Goal: Task Accomplishment & Management: Manage account settings

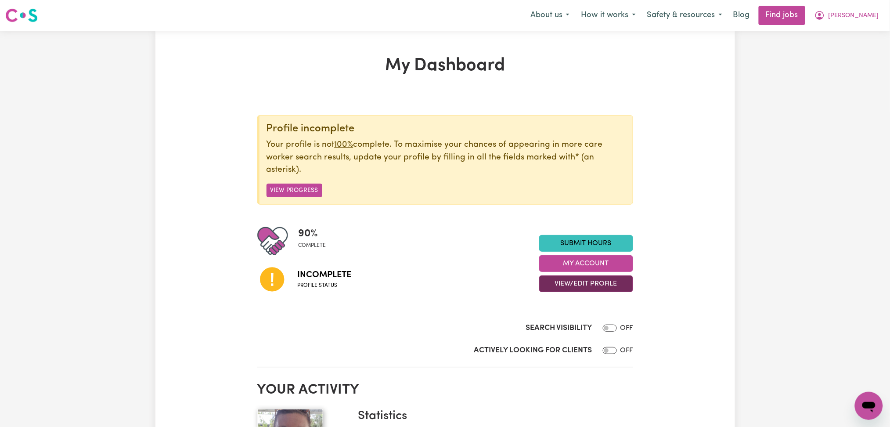
click at [550, 287] on button "View/Edit Profile" at bounding box center [586, 283] width 94 height 17
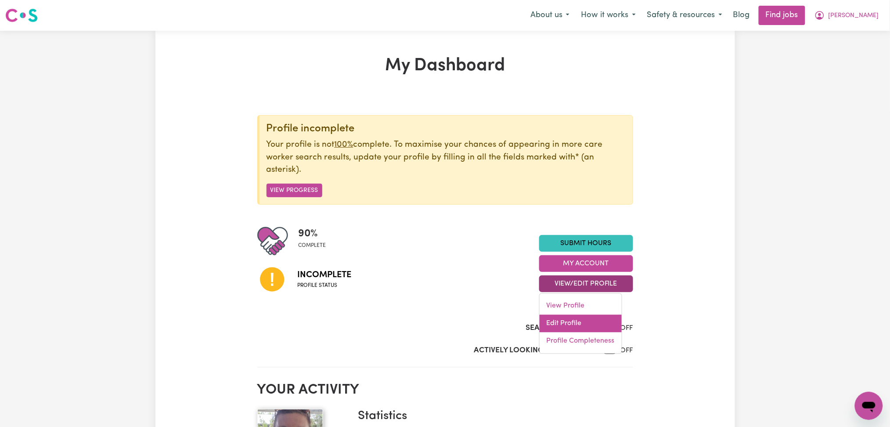
click at [548, 319] on link "Edit Profile" at bounding box center [581, 324] width 82 height 18
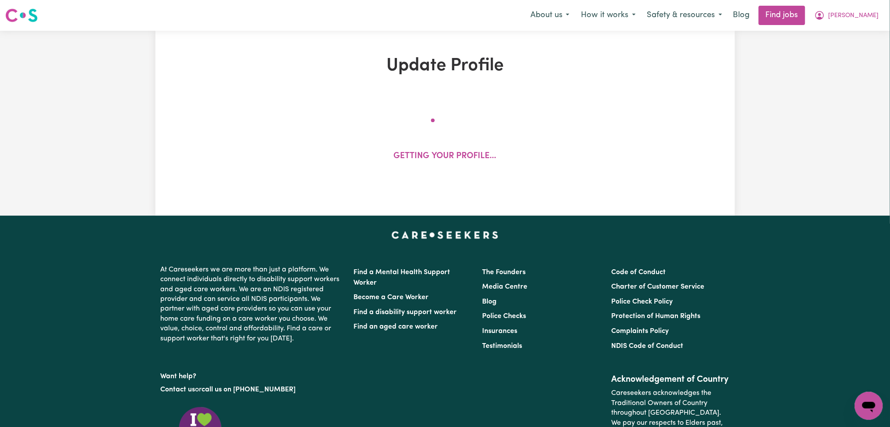
select select "[DEMOGRAPHIC_DATA]"
select select "[DEMOGRAPHIC_DATA] Citizen"
select select "Studying a healthcare related degree or qualification"
select select "80"
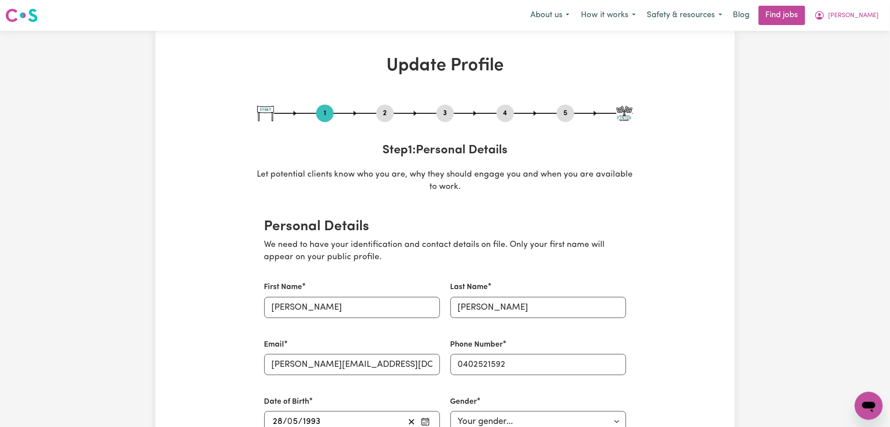
click at [385, 119] on div "2" at bounding box center [385, 113] width 18 height 18
click at [385, 112] on button "2" at bounding box center [385, 113] width 18 height 11
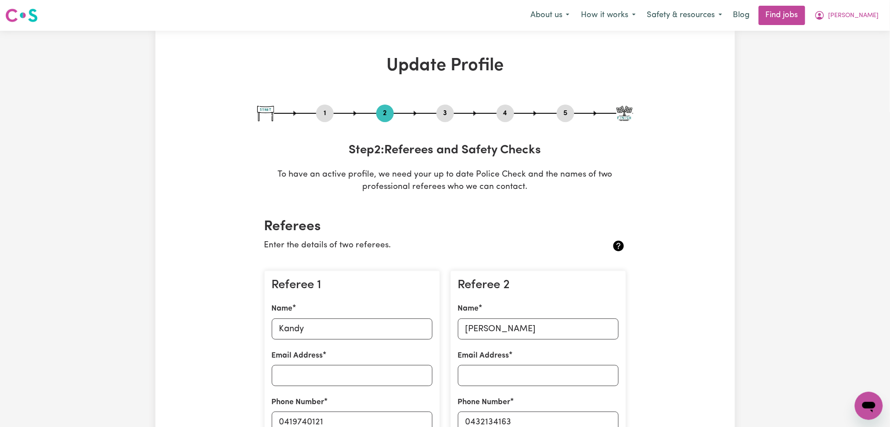
click at [559, 113] on button "5" at bounding box center [566, 113] width 18 height 11
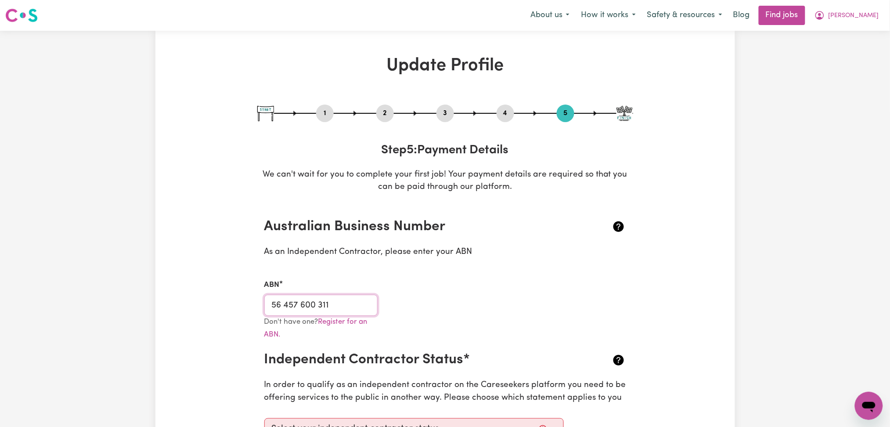
click at [325, 303] on input "56 457 600 311" at bounding box center [321, 305] width 114 height 21
click at [864, 21] on button "[PERSON_NAME]" at bounding box center [847, 15] width 76 height 18
click at [845, 64] on link "Logout" at bounding box center [849, 67] width 69 height 17
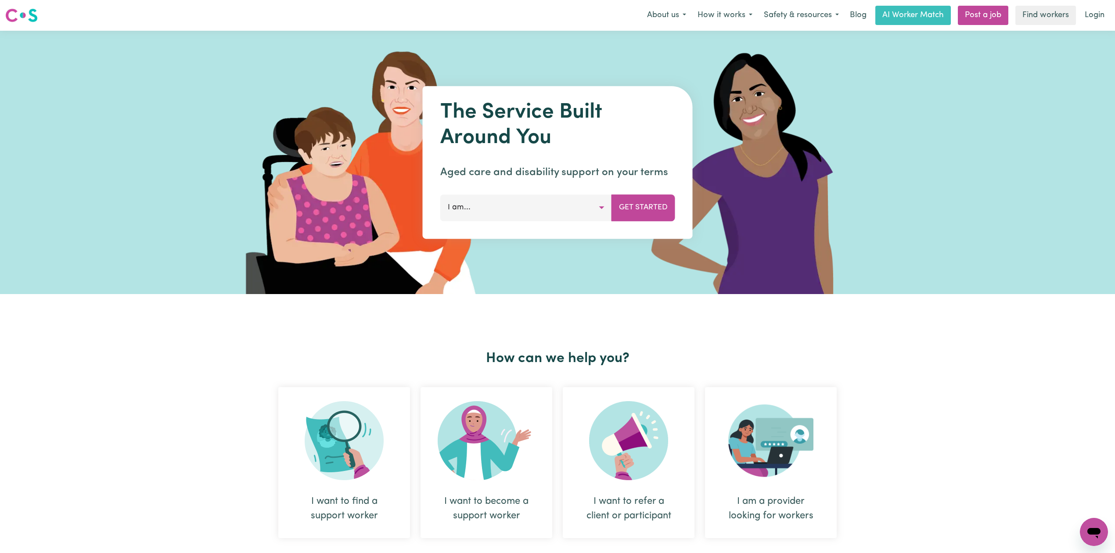
click at [889, 26] on nav "Menu About us How it works Safety & resources Blog AI Worker Match Post a job F…" at bounding box center [557, 15] width 1115 height 31
click at [889, 14] on link "Login" at bounding box center [1094, 15] width 30 height 19
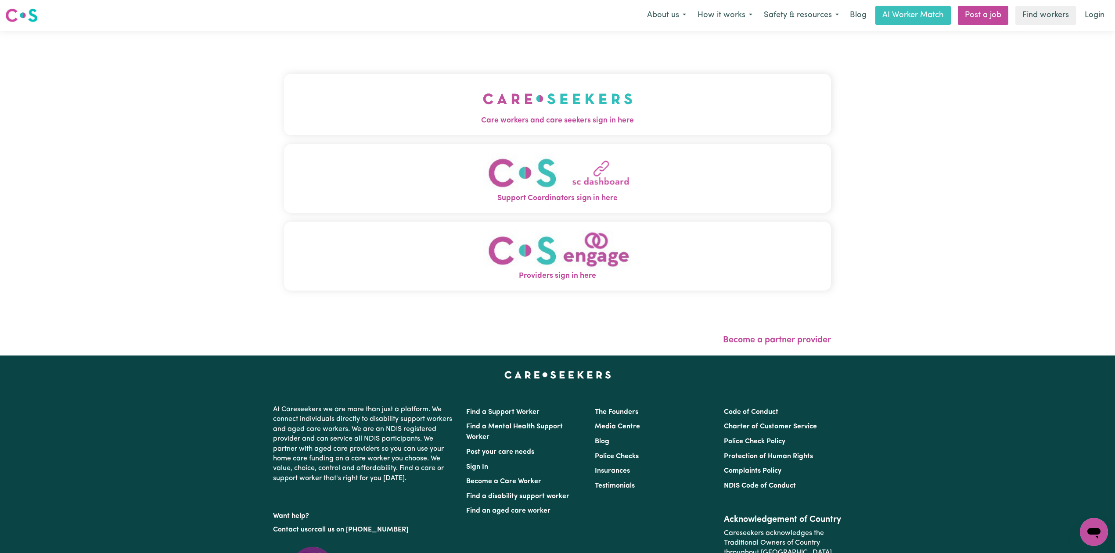
click at [390, 99] on button "Care workers and care seekers sign in here" at bounding box center [557, 104] width 547 height 61
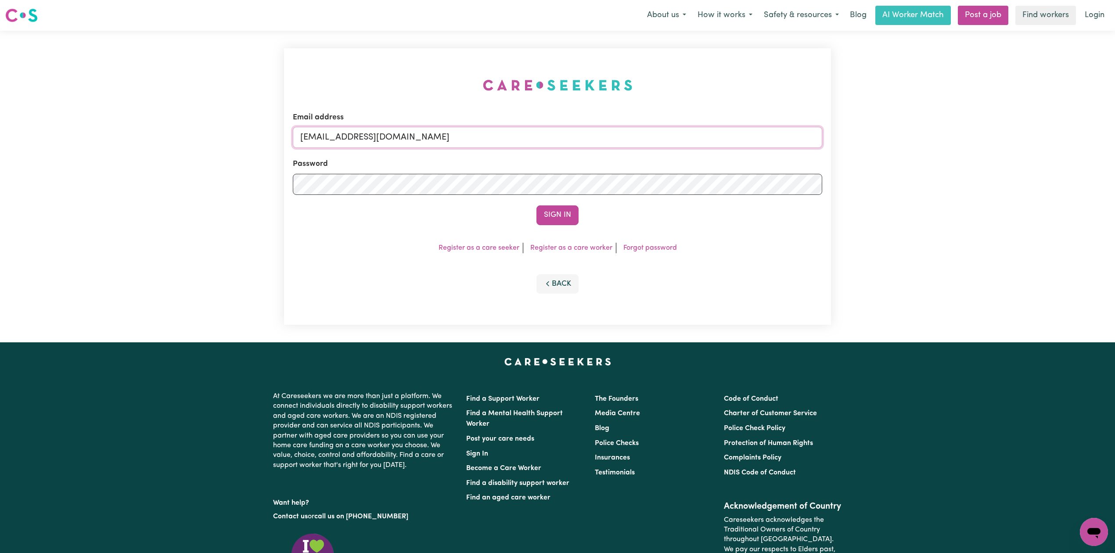
click at [413, 139] on input "[EMAIL_ADDRESS][DOMAIN_NAME]" at bounding box center [557, 137] width 529 height 21
drag, startPoint x: 346, startPoint y: 135, endPoint x: 745, endPoint y: 215, distance: 406.4
click at [745, 215] on form "Email address Superuser~[EMAIL_ADDRESS][DOMAIN_NAME] Password Sign In" at bounding box center [557, 168] width 529 height 113
type input "[EMAIL_ADDRESS][DOMAIN_NAME]"
click at [571, 209] on button "Sign In" at bounding box center [557, 214] width 42 height 19
